Goal: Register for event/course

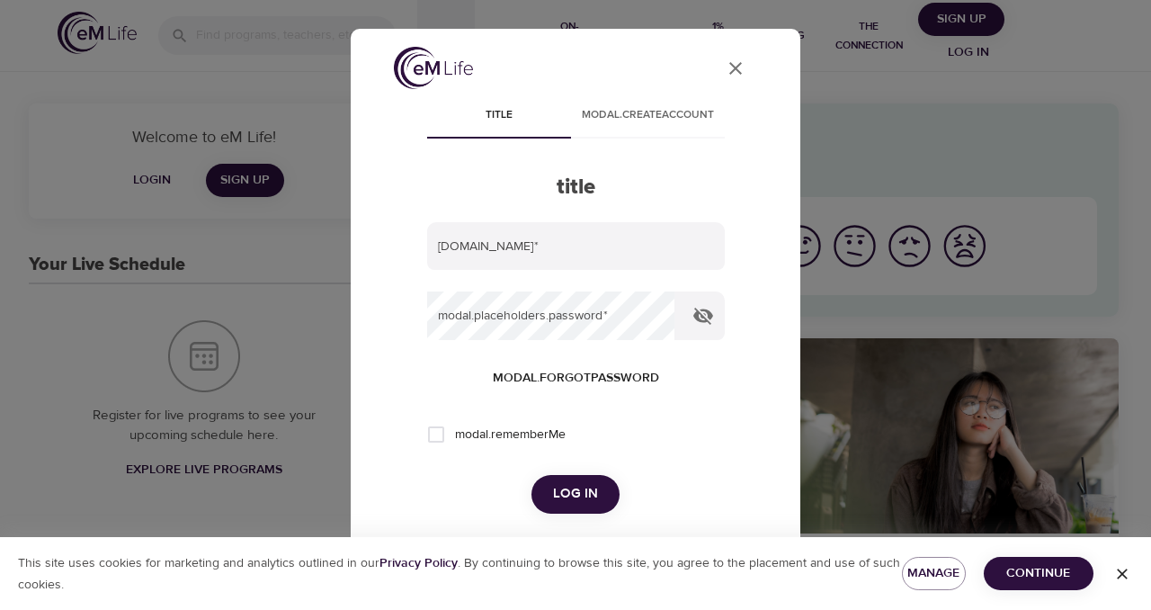
type input "kellogg.ck@comcast.net"
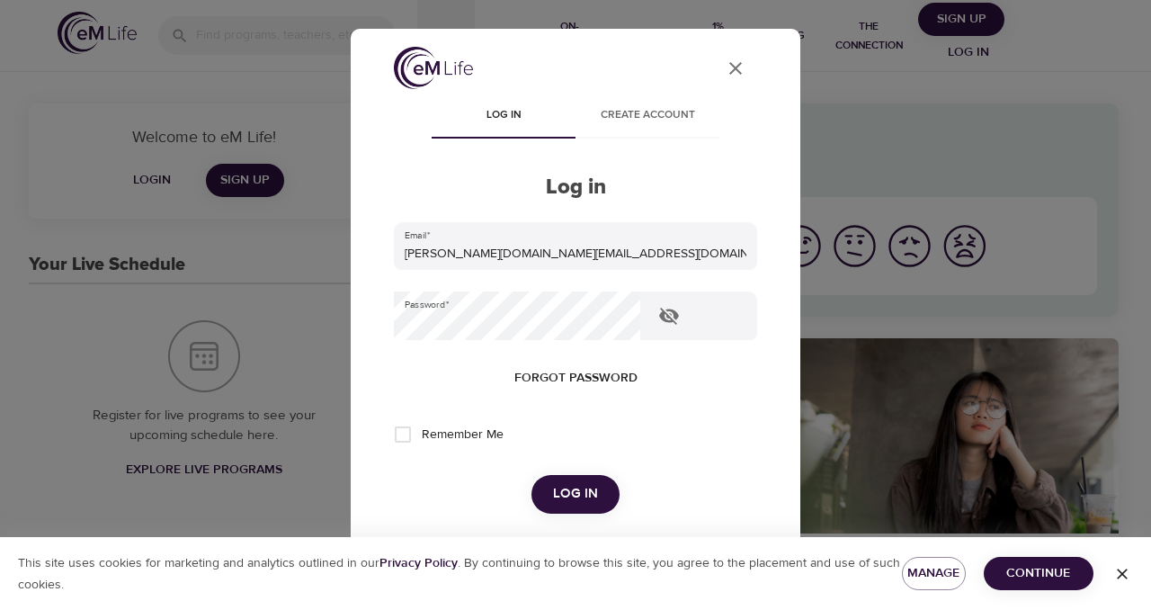
click at [570, 498] on span "Log in" at bounding box center [575, 493] width 45 height 23
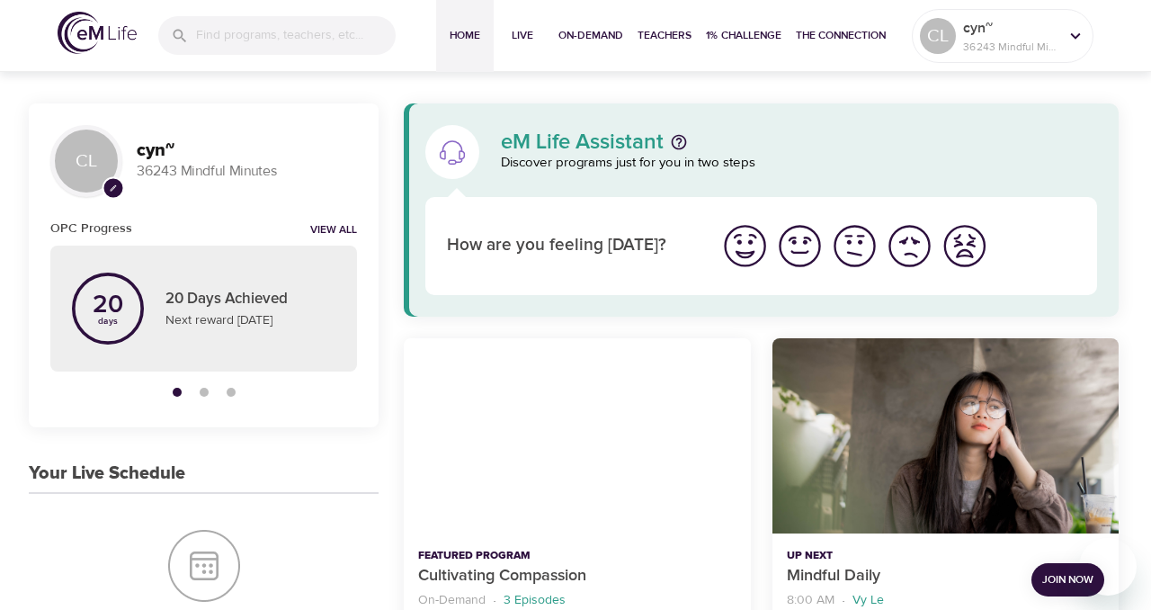
scroll to position [110, 0]
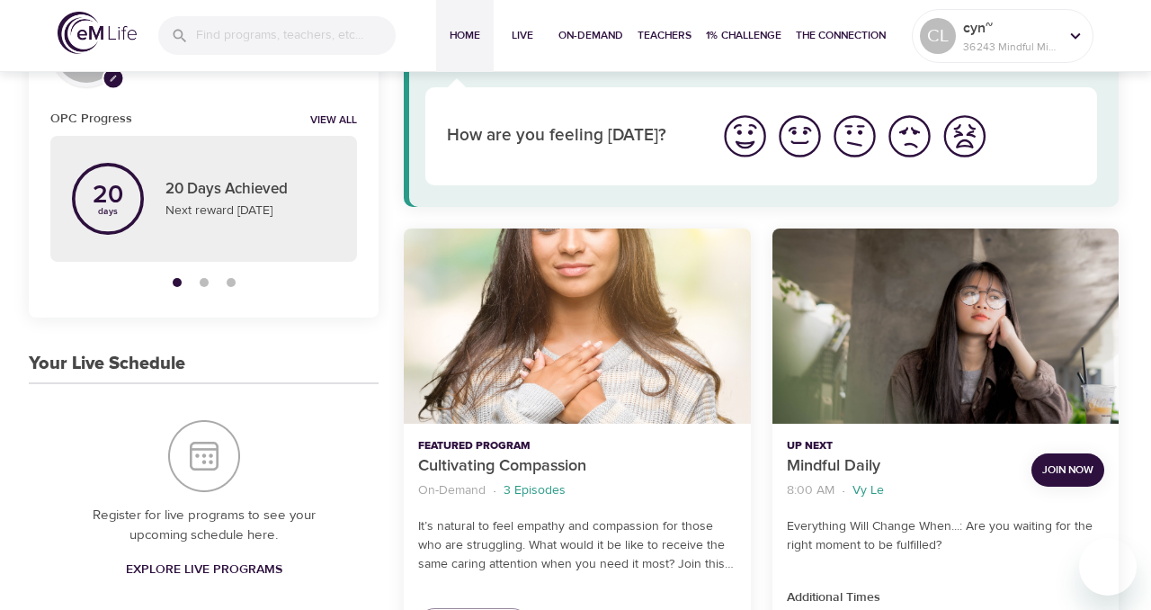
click at [1057, 466] on span "Join Now" at bounding box center [1067, 469] width 51 height 19
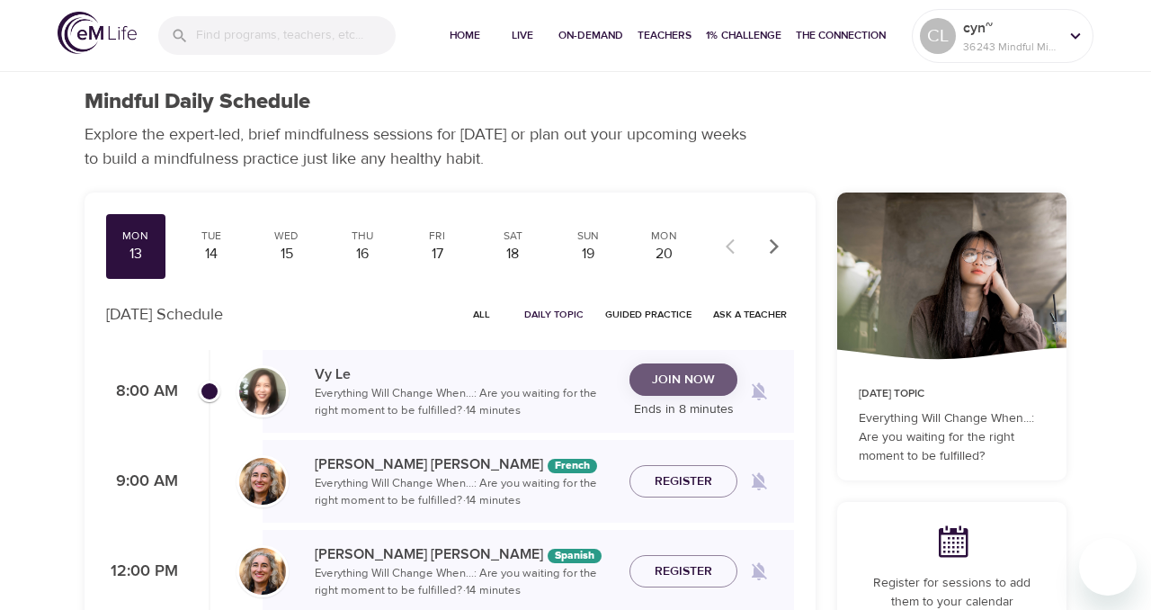
click at [674, 376] on span "Join Now" at bounding box center [683, 380] width 63 height 22
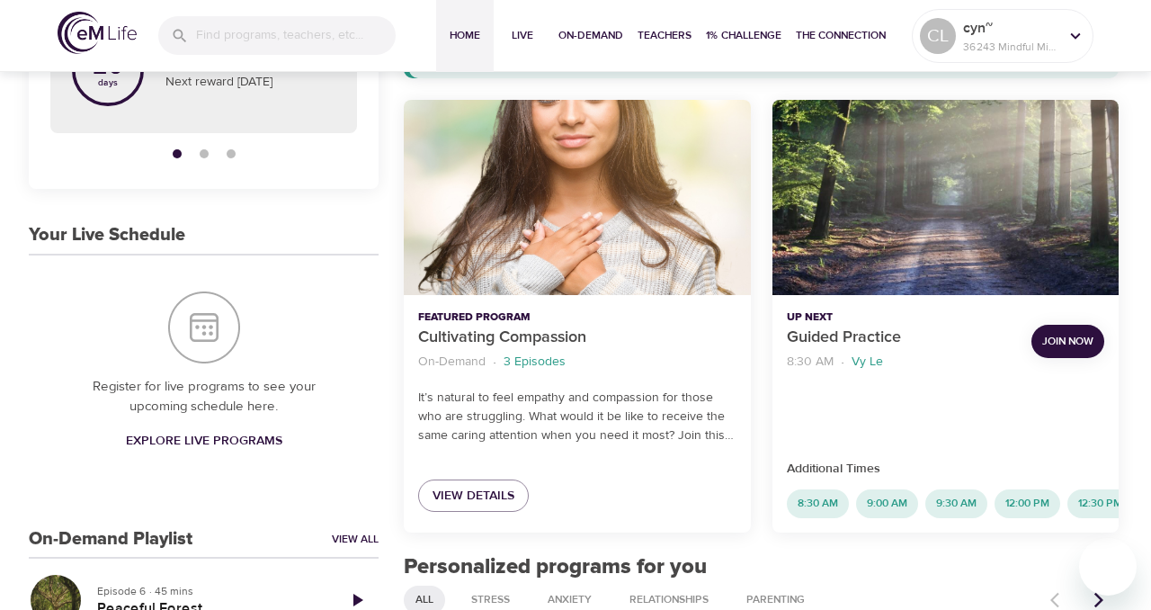
scroll to position [243, 0]
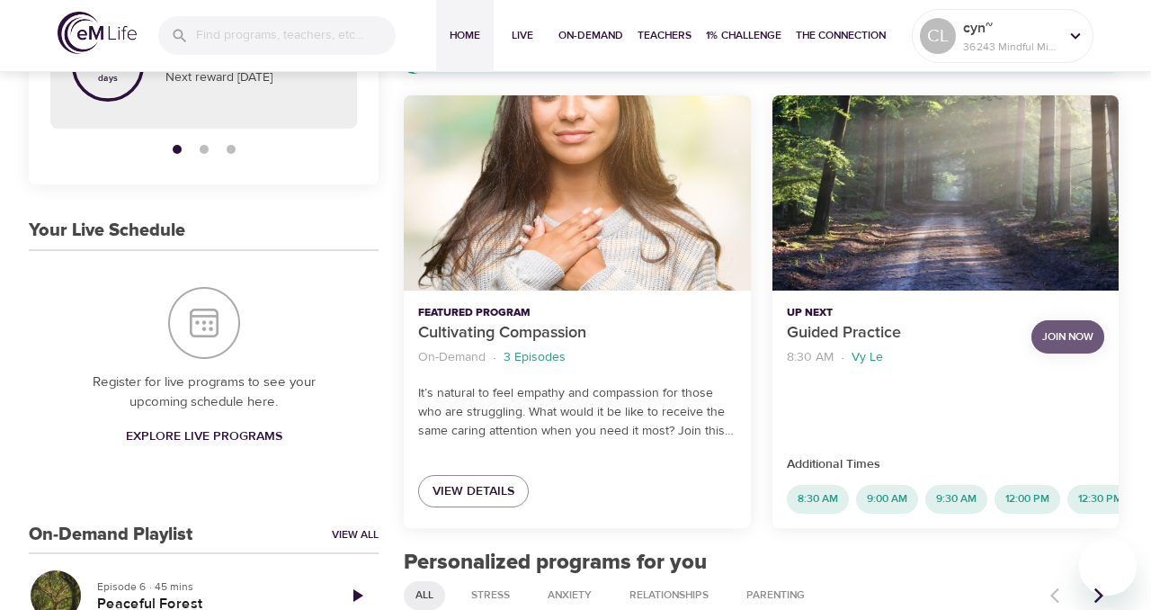
click at [1070, 339] on span "Join Now" at bounding box center [1067, 336] width 51 height 19
